Goal: Information Seeking & Learning: Check status

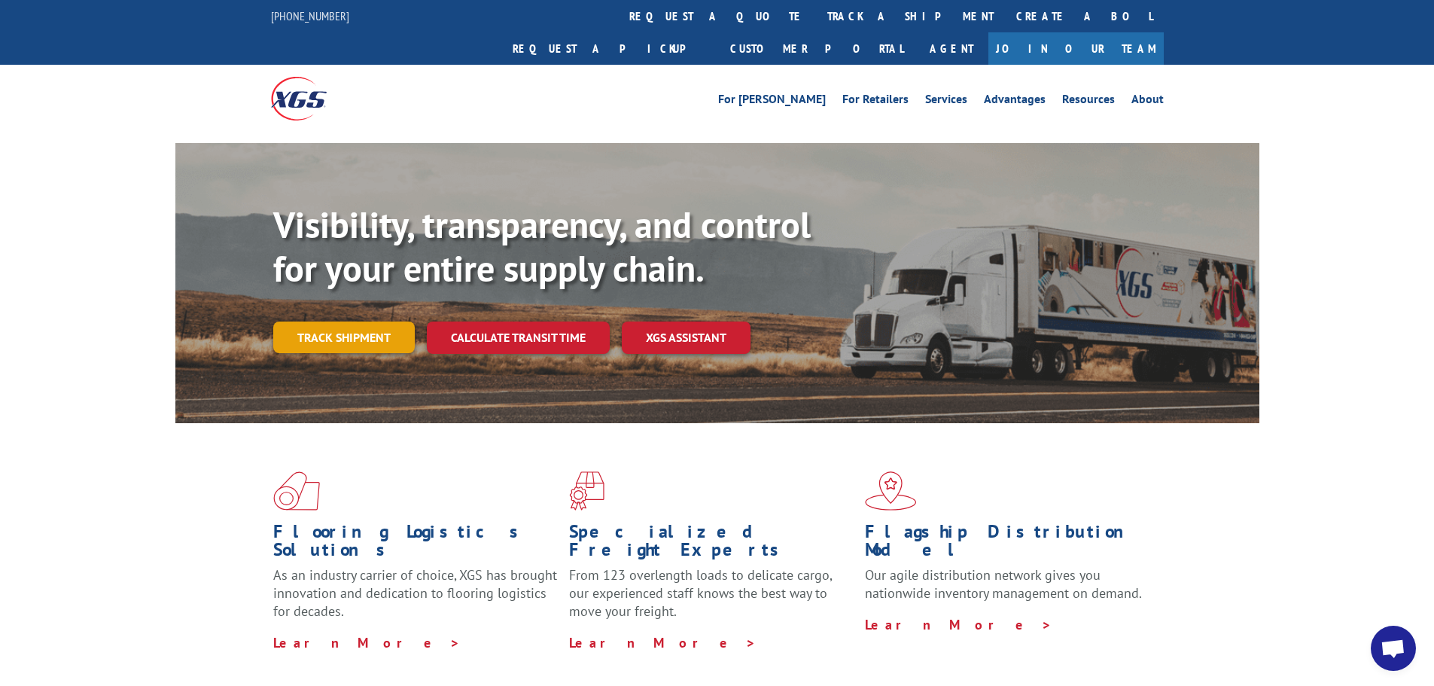
click at [355, 321] on link "Track shipment" at bounding box center [343, 337] width 141 height 32
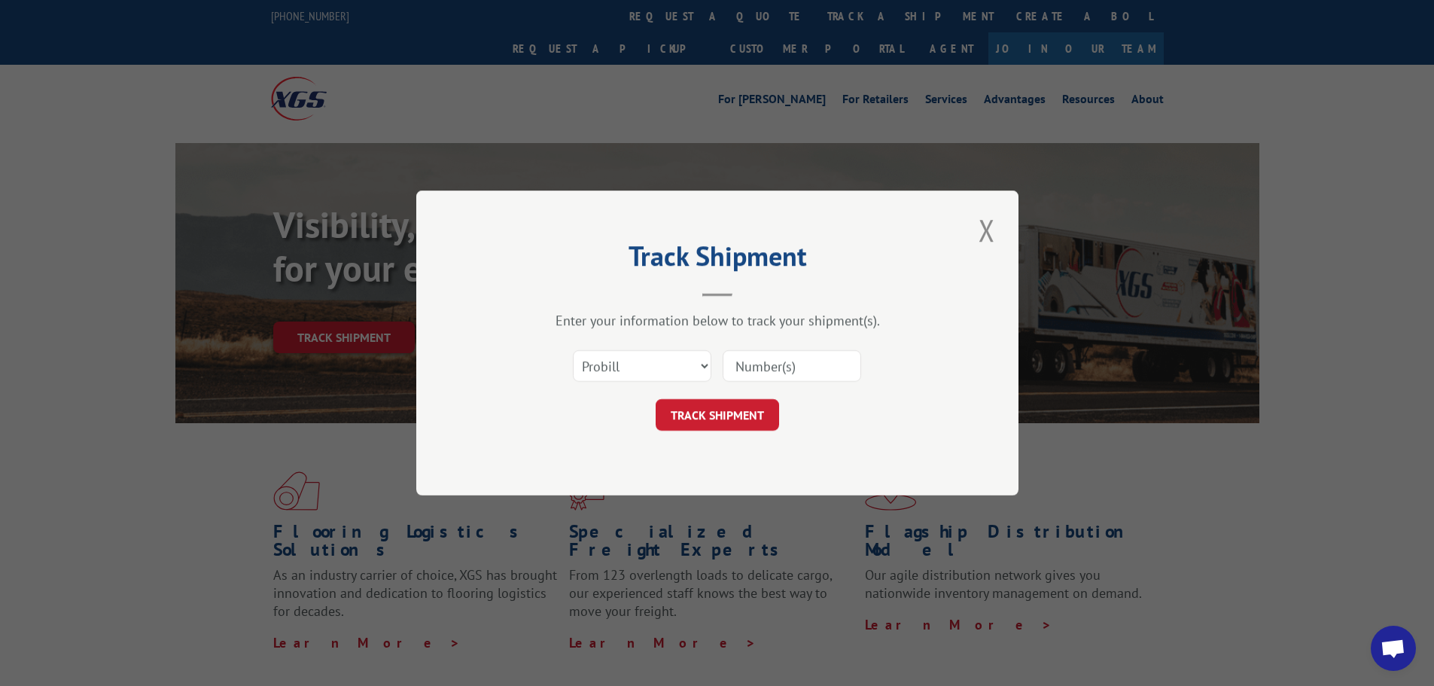
click at [810, 372] on input at bounding box center [791, 366] width 138 height 32
type input "17386541"
click at [740, 417] on button "TRACK SHIPMENT" at bounding box center [717, 415] width 123 height 32
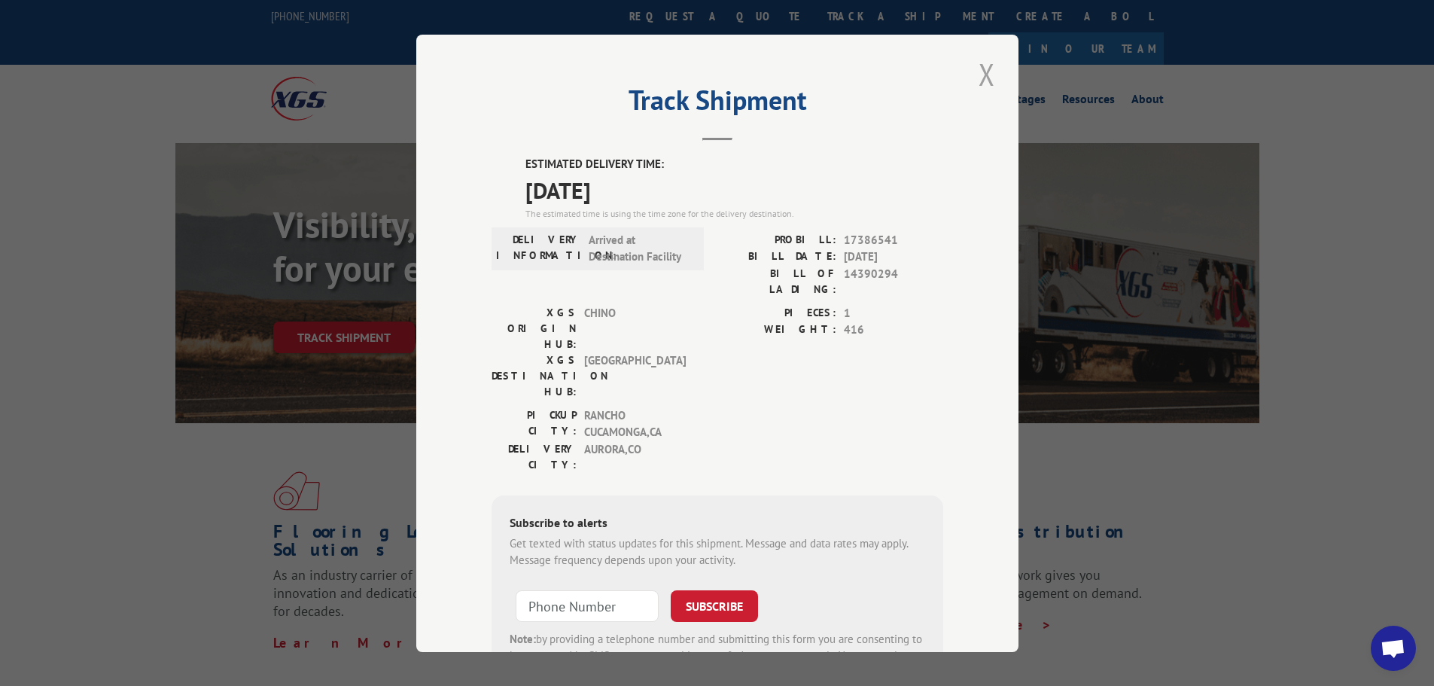
click at [984, 80] on button "Close modal" at bounding box center [987, 73] width 26 height 41
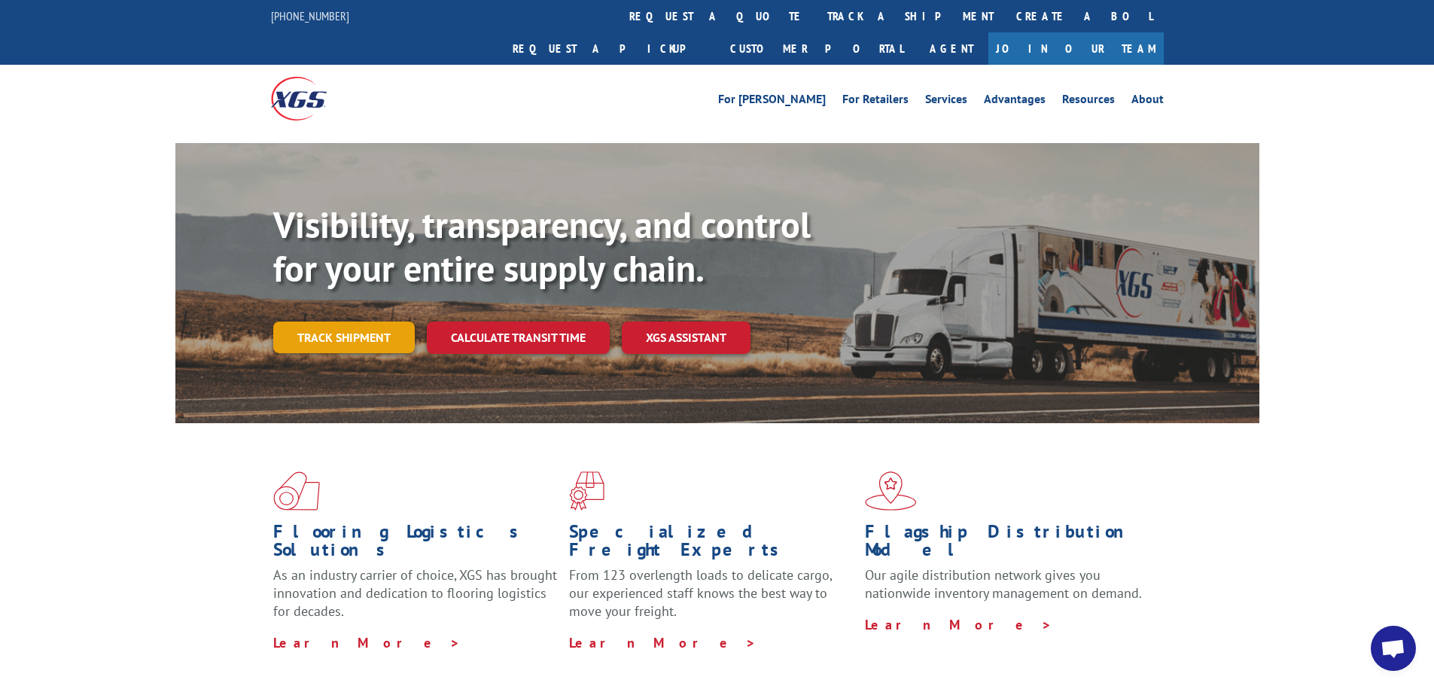
click at [373, 321] on link "Track shipment" at bounding box center [343, 337] width 141 height 32
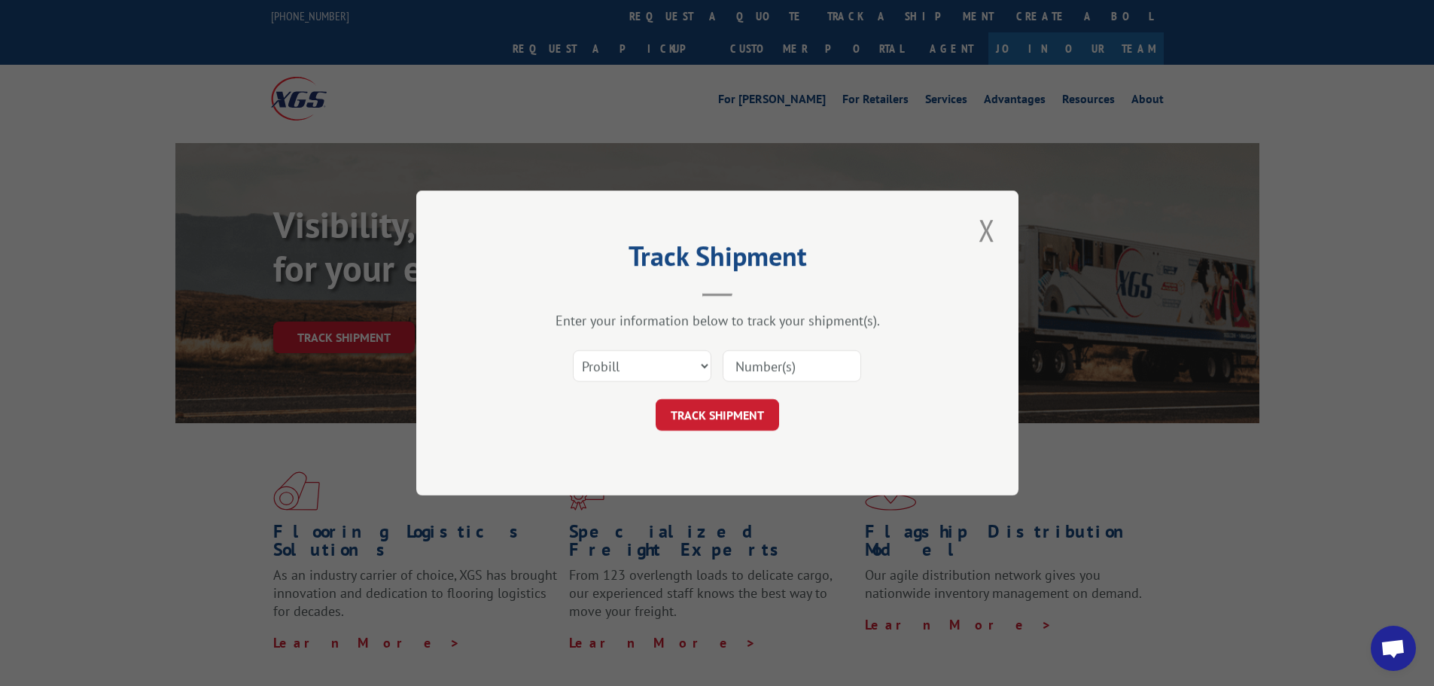
click at [776, 370] on input at bounding box center [791, 366] width 138 height 32
type input "17386541"
click at [768, 418] on button "TRACK SHIPMENT" at bounding box center [717, 415] width 123 height 32
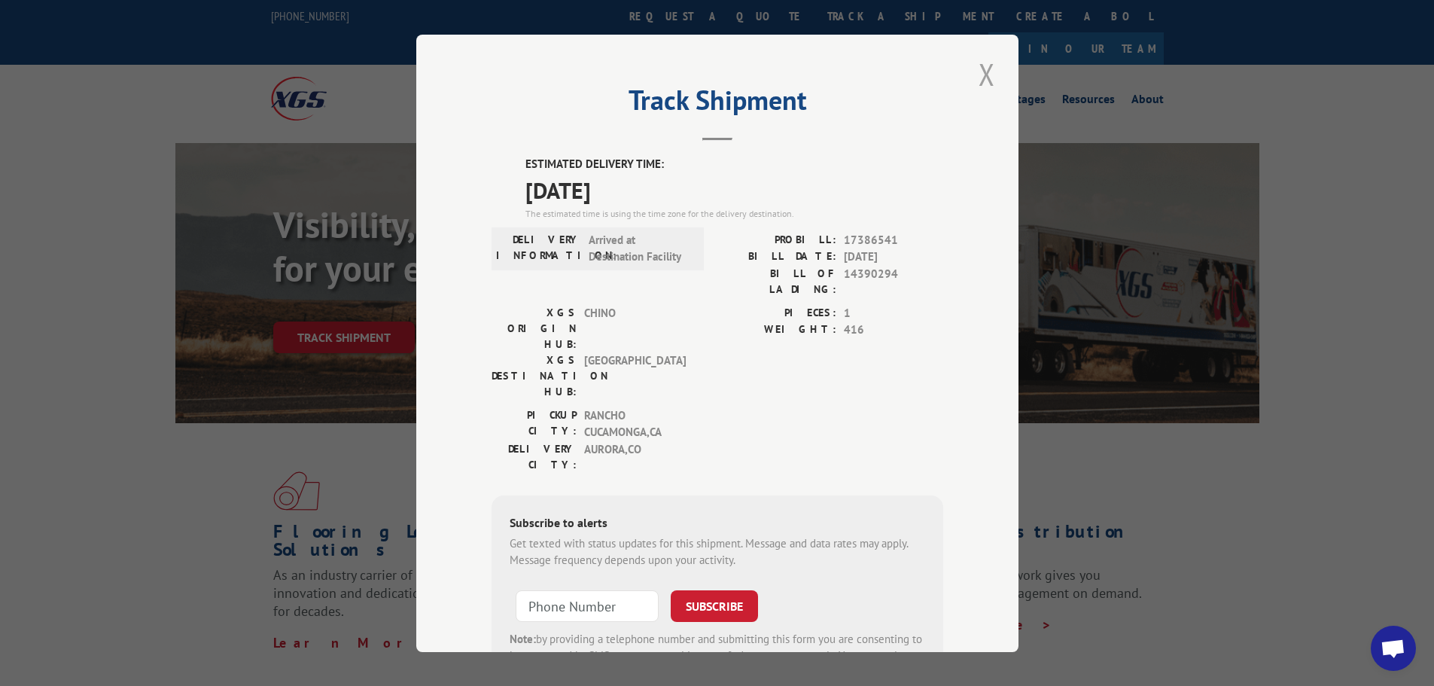
click at [985, 67] on button "Close modal" at bounding box center [987, 73] width 26 height 41
